Goal: Transaction & Acquisition: Obtain resource

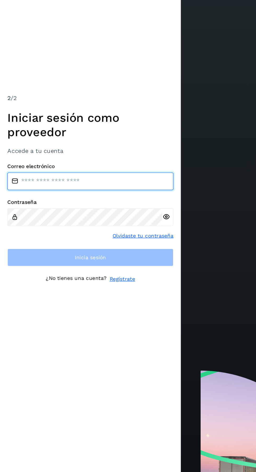
click at [83, 237] on input "email" at bounding box center [64, 231] width 118 height 13
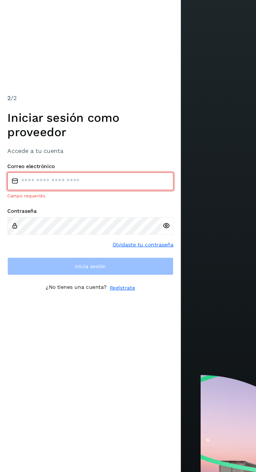
type input "**********"
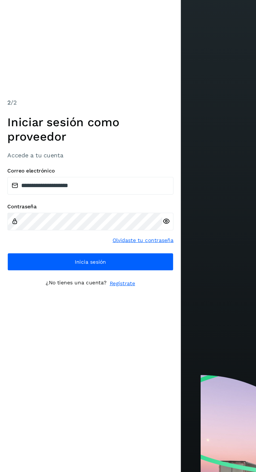
scroll to position [3, 0]
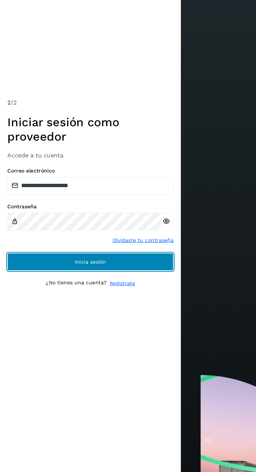
click at [105, 291] on button "Inicia sesión" at bounding box center [64, 285] width 118 height 13
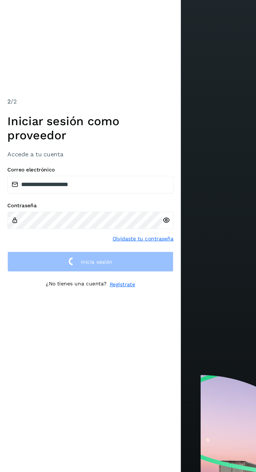
scroll to position [2, 0]
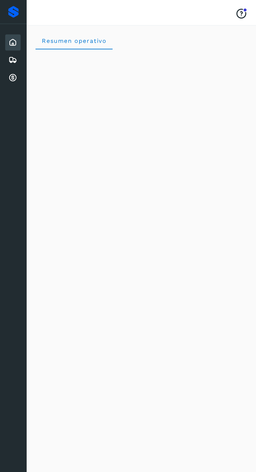
click at [9, 56] on icon at bounding box center [9, 55] width 6 height 6
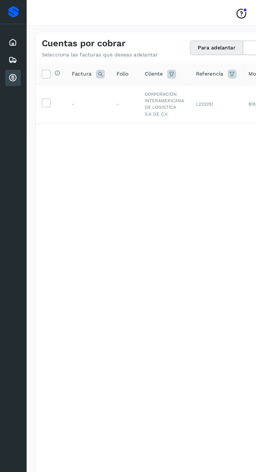
click at [35, 73] on label at bounding box center [33, 73] width 6 height 6
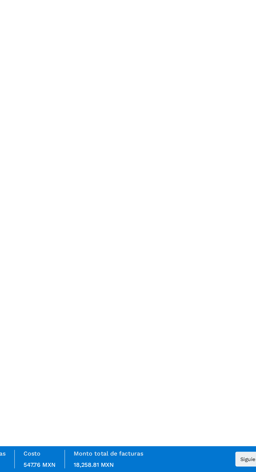
scroll to position [38, 0]
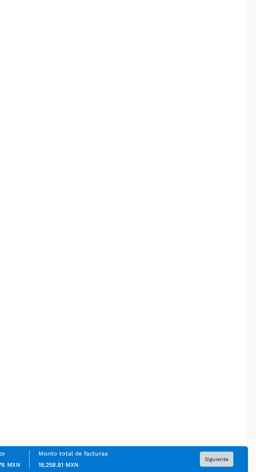
click at [230, 467] on button "Siguiente" at bounding box center [228, 463] width 24 height 10
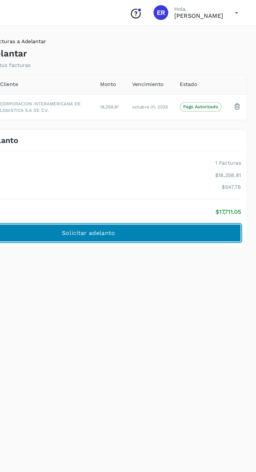
click at [203, 165] on button "Solicitar adelanto" at bounding box center [138, 165] width 216 height 13
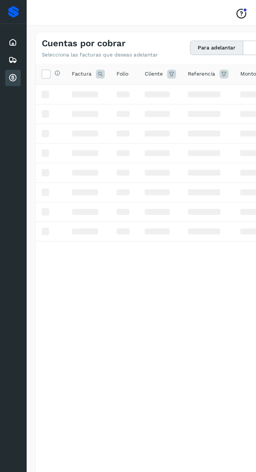
scroll to position [38, 0]
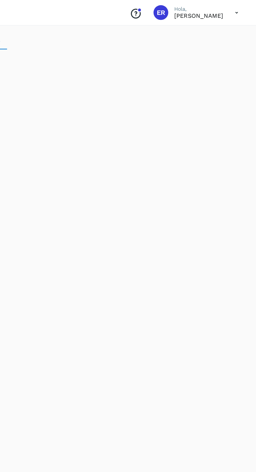
click at [241, 9] on icon at bounding box center [242, 9] width 11 height 11
click at [216, 25] on div "Cerrar sesión" at bounding box center [216, 24] width 62 height 10
